Goal: Find specific page/section: Find specific page/section

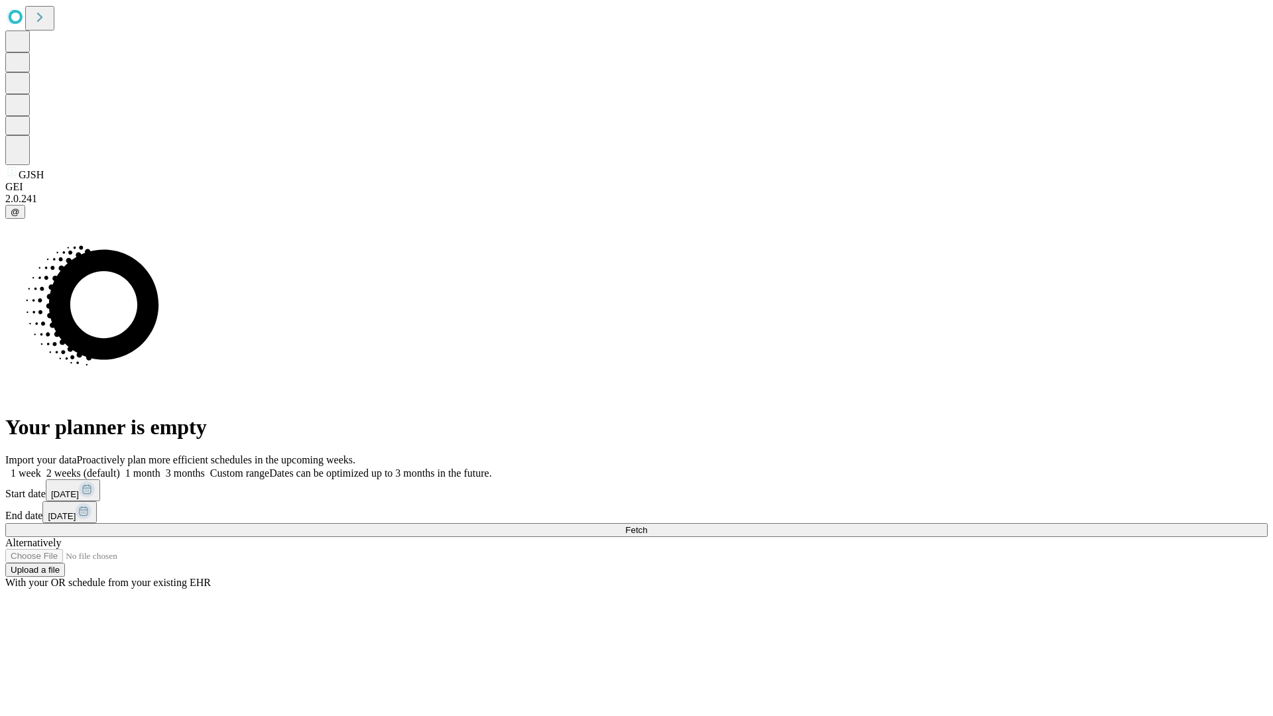
click at [647, 525] on span "Fetch" at bounding box center [636, 530] width 22 height 10
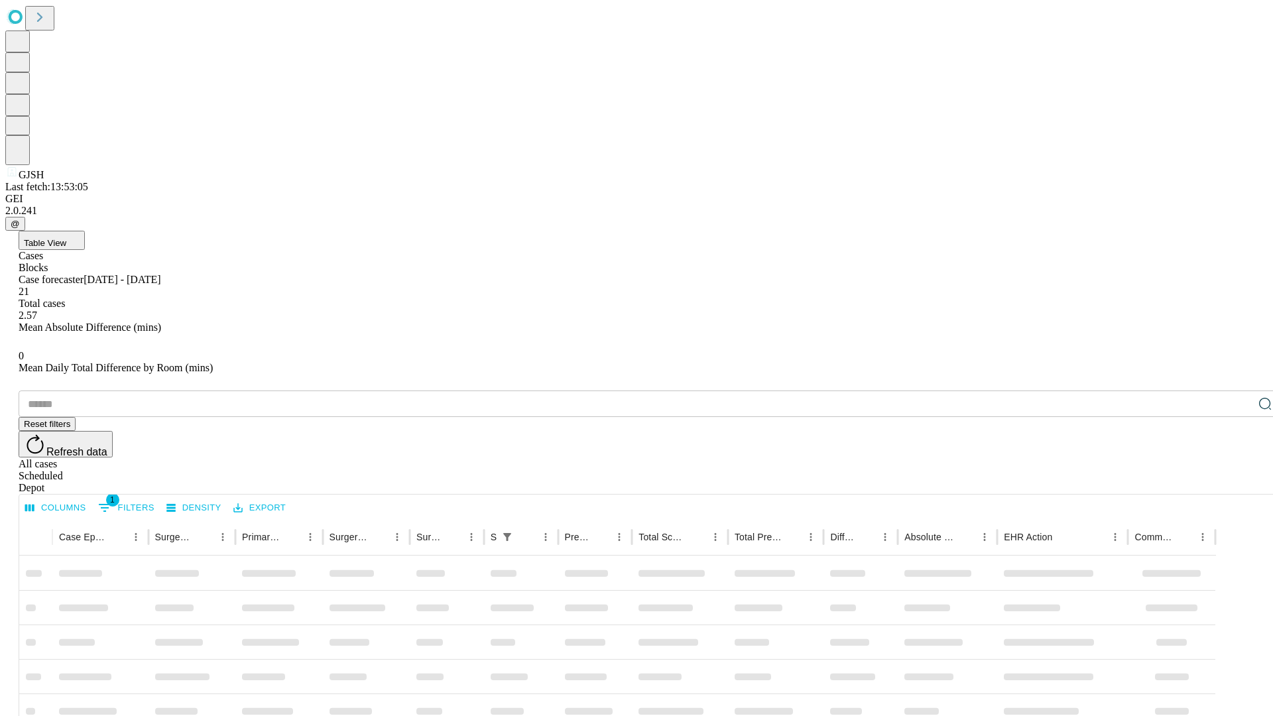
click at [1238, 482] on div "Depot" at bounding box center [650, 488] width 1262 height 12
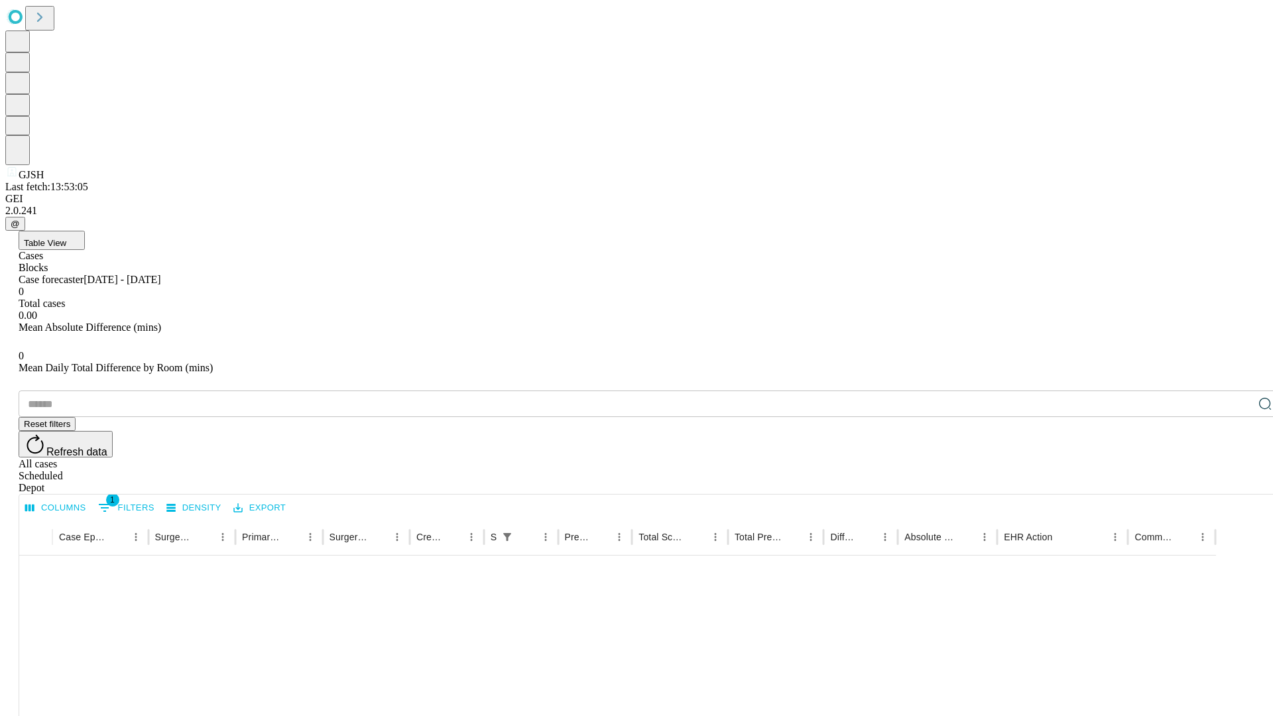
click at [1130, 458] on div "All cases" at bounding box center [650, 464] width 1262 height 12
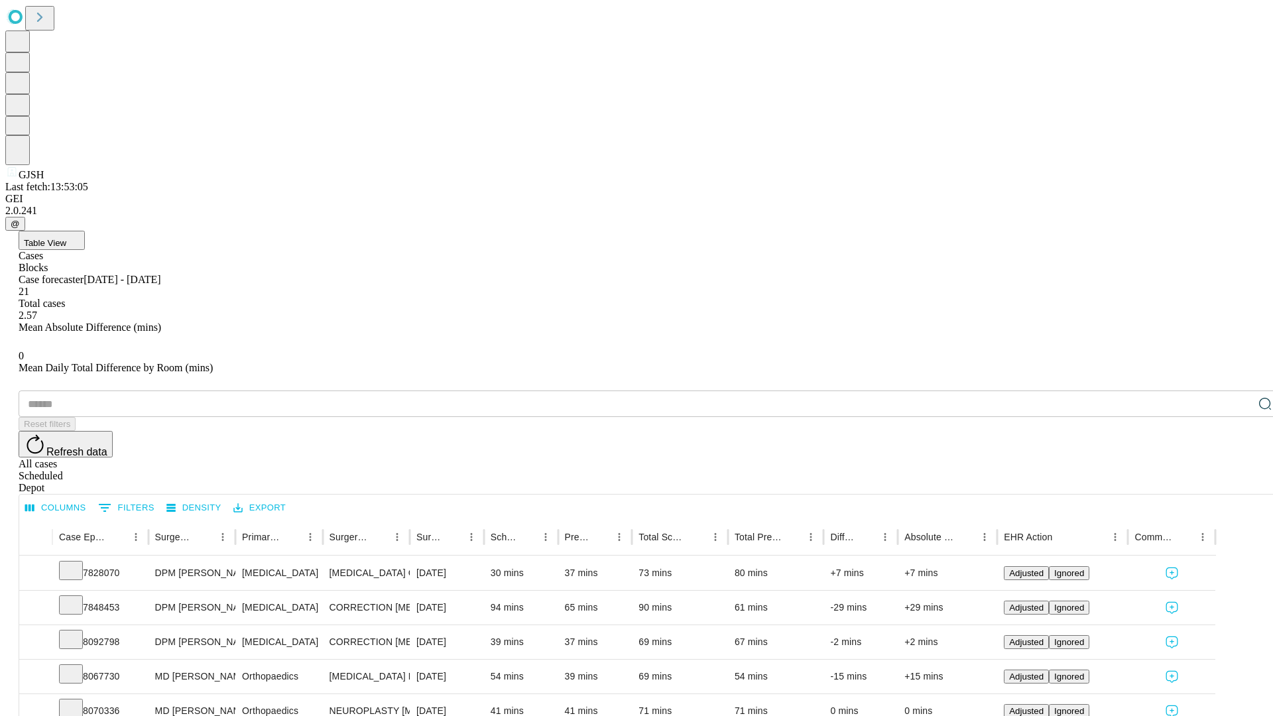
type input "*******"
